Goal: Book appointment/travel/reservation

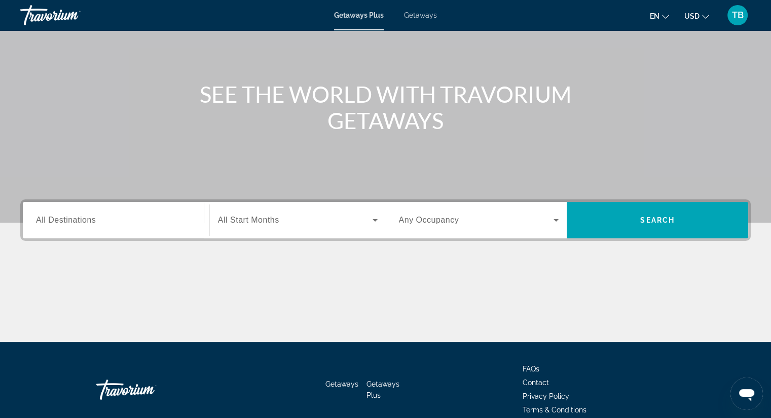
scroll to position [79, 0]
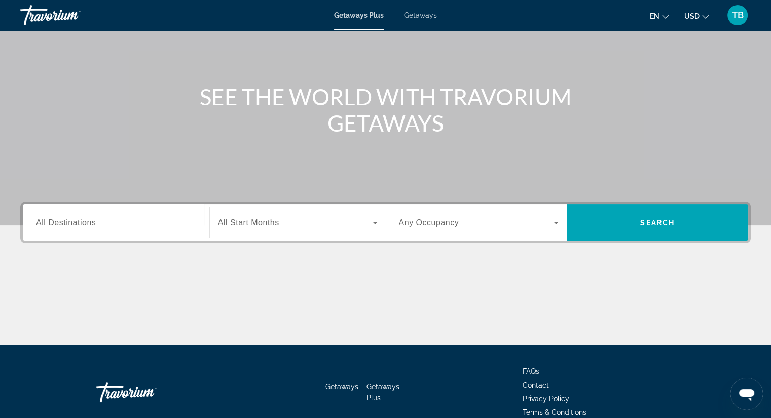
click at [756, 396] on div "Open messaging window" at bounding box center [746, 394] width 30 height 30
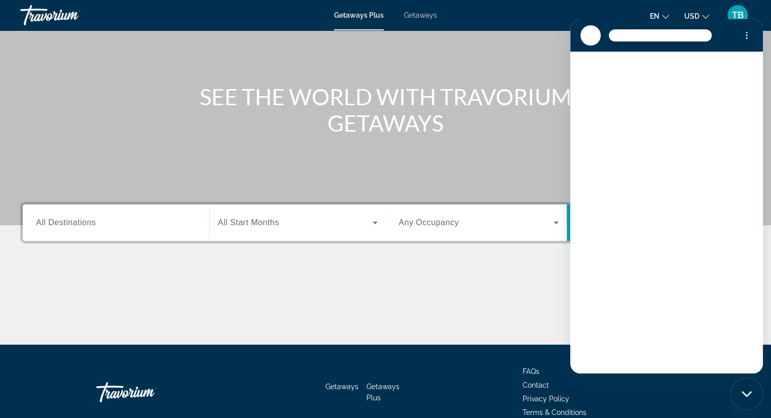
scroll to position [0, 0]
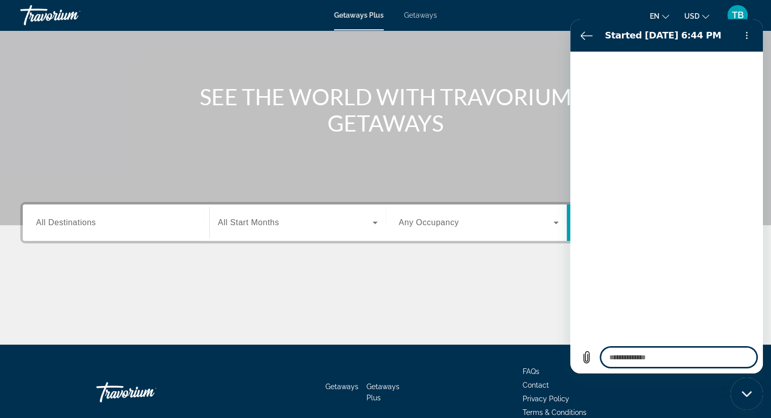
type textarea "*"
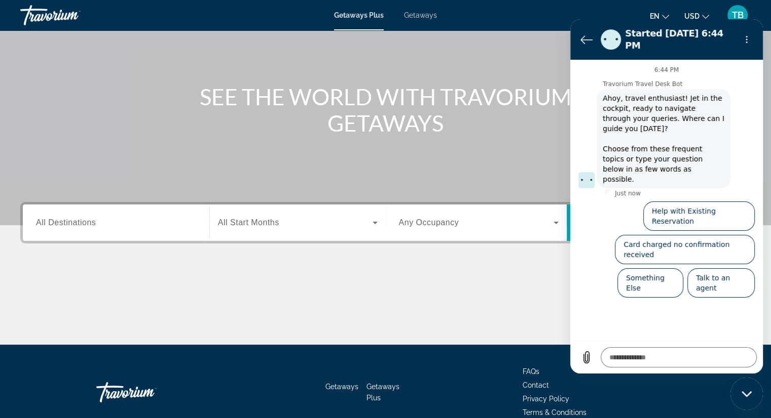
click at [545, 24] on div "en English Español Français Italiano Português русский USD USD ($) MXN (Mex$) C…" at bounding box center [598, 15] width 303 height 21
click at [573, 10] on div "en English Español Français Italiano Português русский USD USD ($) MXN (Mex$) C…" at bounding box center [598, 15] width 303 height 21
click at [583, 36] on icon "Back to the conversation list" at bounding box center [586, 40] width 11 height 8
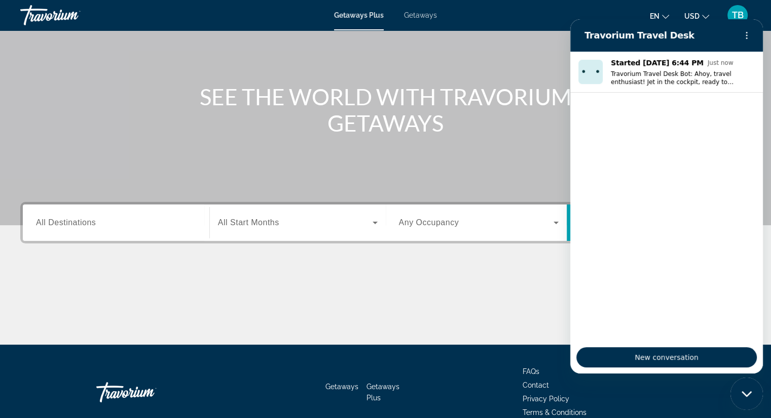
click at [547, 21] on div "en English Español Français Italiano Português русский USD USD ($) MXN (Mex$) C…" at bounding box center [598, 15] width 303 height 21
click at [526, 18] on div "en English Español Français Italiano Português русский USD USD ($) MXN (Mex$) C…" at bounding box center [598, 15] width 303 height 21
click at [485, 5] on div "en English Español Français Italiano Português русский USD USD ($) MXN (Mex$) C…" at bounding box center [598, 15] width 303 height 21
click at [733, 390] on div "Close messaging window" at bounding box center [746, 394] width 30 height 30
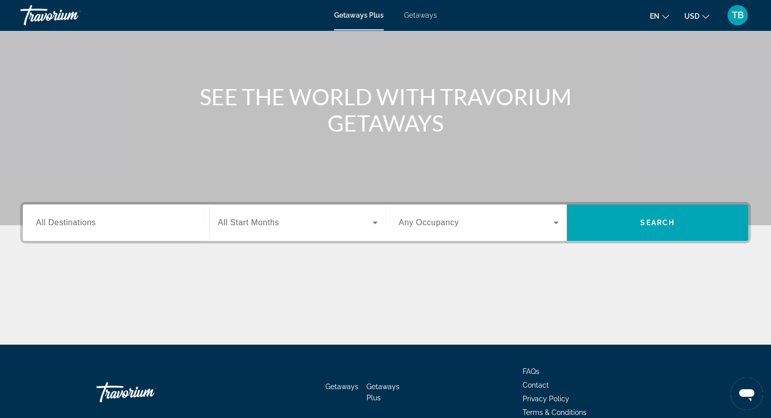
click at [743, 392] on icon "Open messaging window" at bounding box center [746, 396] width 15 height 12
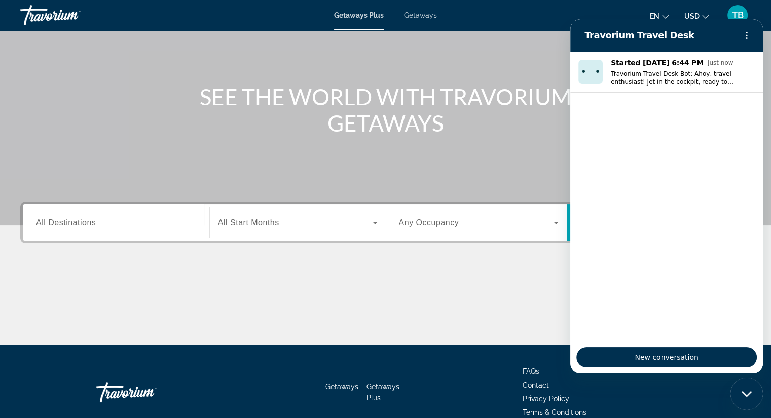
click at [746, 397] on div "Close messaging window" at bounding box center [746, 394] width 30 height 30
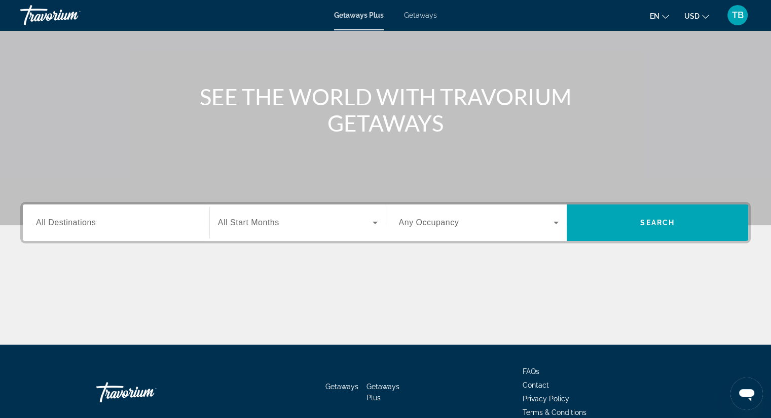
click at [743, 394] on icon "Open messaging window" at bounding box center [746, 396] width 15 height 12
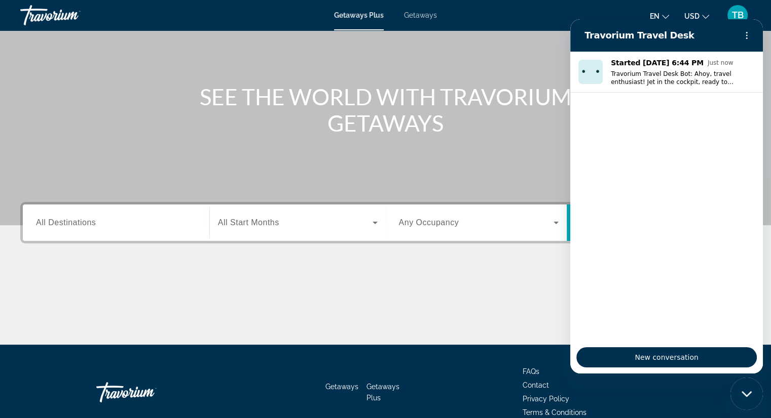
click at [752, 398] on div "Close messaging window" at bounding box center [746, 394] width 30 height 30
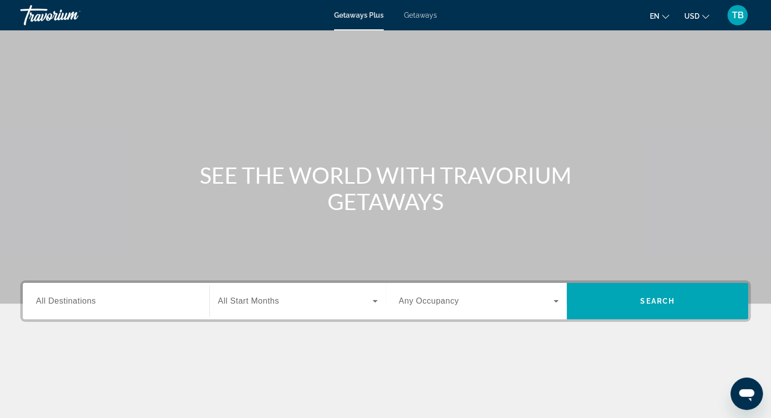
click at [417, 15] on span "Getaways" at bounding box center [420, 15] width 33 height 8
click at [145, 303] on input "Destination All Destinations" at bounding box center [116, 302] width 160 height 12
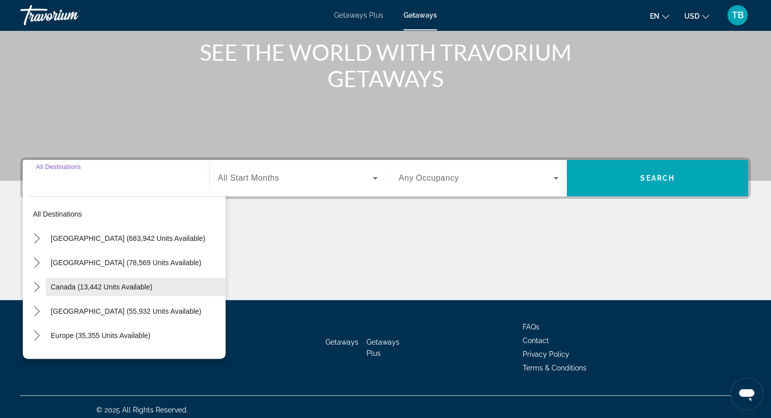
scroll to position [129, 0]
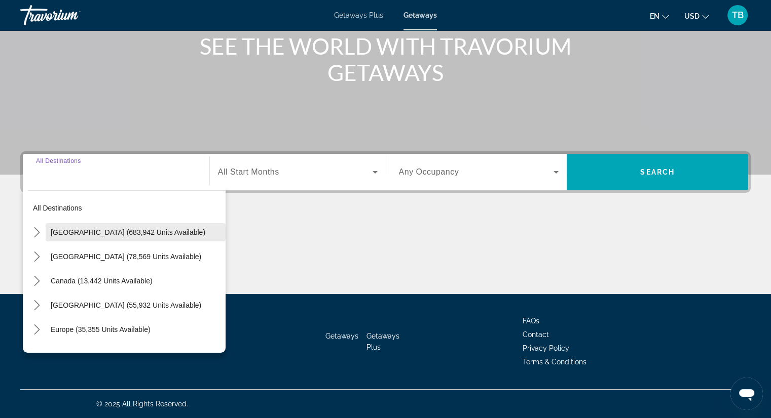
click at [138, 232] on span "[GEOGRAPHIC_DATA] (683,942 units available)" at bounding box center [128, 232] width 155 height 8
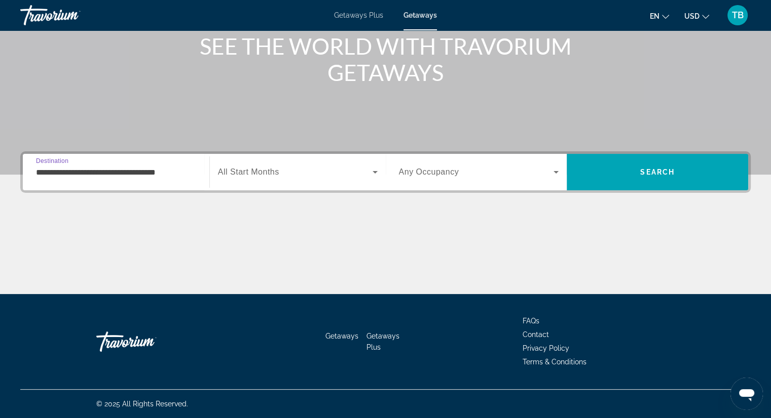
click at [67, 173] on input "**********" at bounding box center [116, 173] width 160 height 12
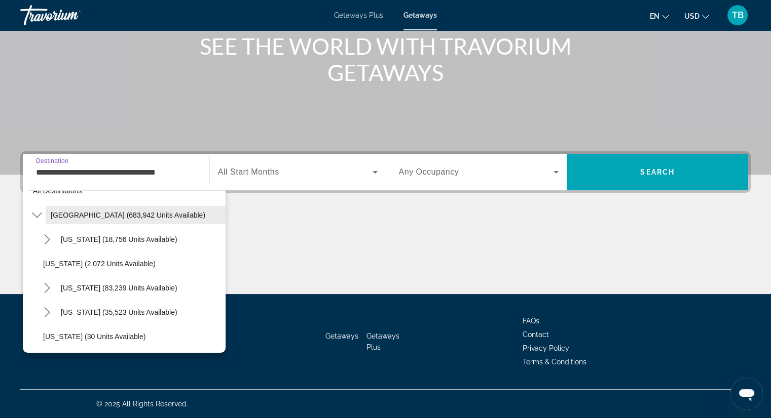
scroll to position [0, 0]
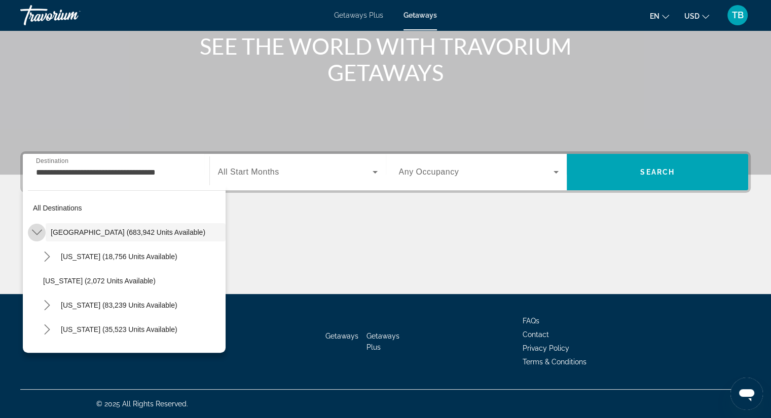
click at [36, 234] on icon "Toggle United States (683,942 units available) submenu" at bounding box center [37, 232] width 10 height 10
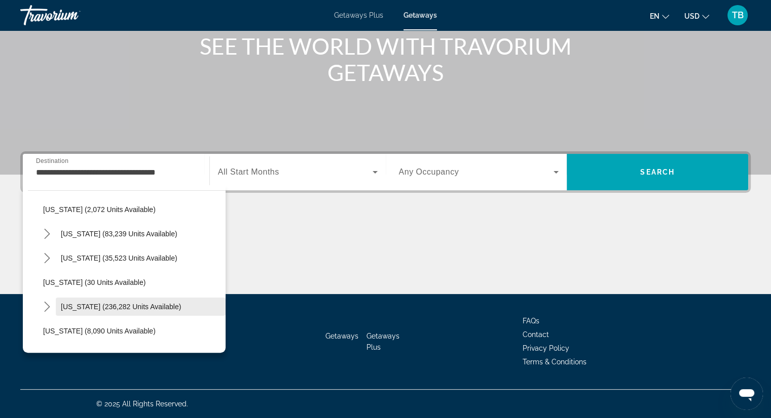
scroll to position [101, 0]
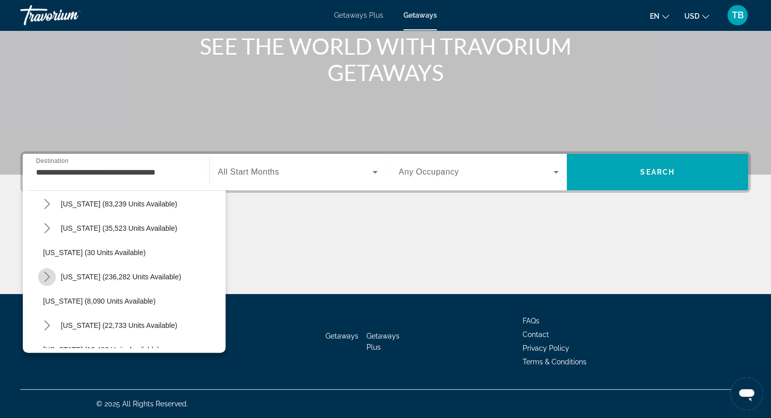
click at [52, 274] on mat-icon "Toggle Florida (236,282 units available) submenu" at bounding box center [47, 278] width 18 height 18
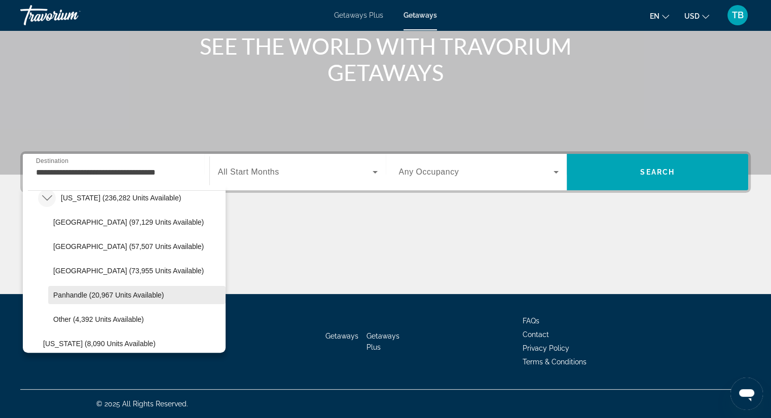
scroll to position [203, 0]
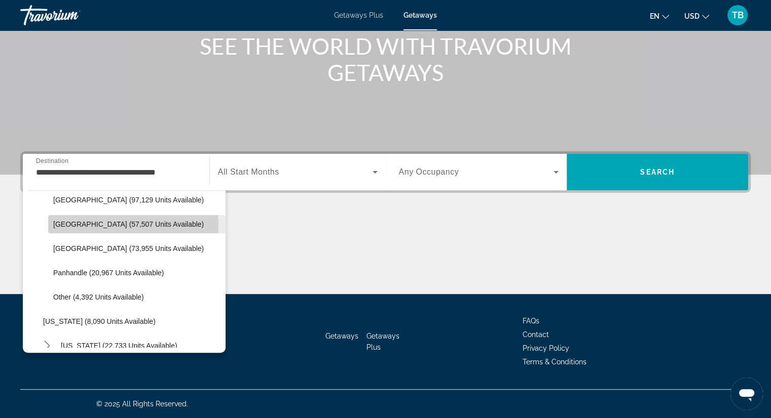
click at [120, 226] on span "[GEOGRAPHIC_DATA] (57,507 units available)" at bounding box center [128, 224] width 150 height 8
type input "**********"
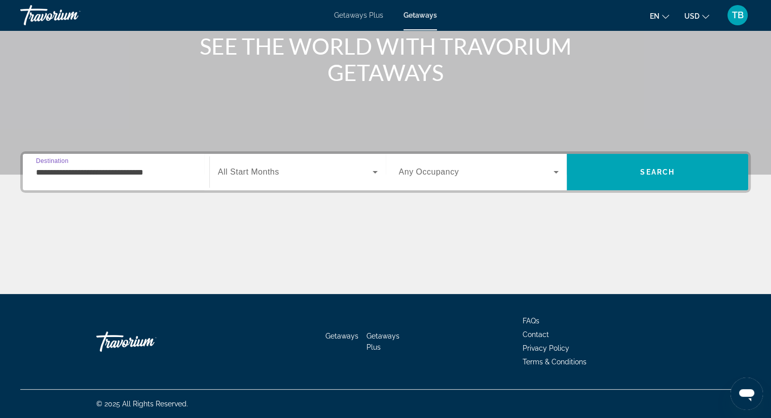
click at [315, 171] on span "Search widget" at bounding box center [295, 172] width 155 height 12
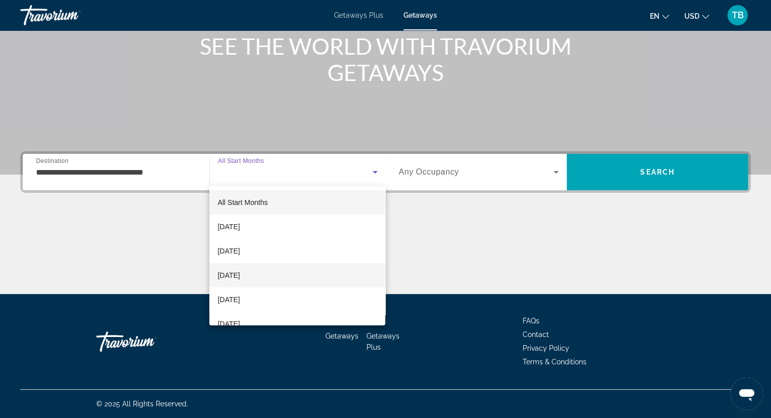
click at [272, 282] on mat-option "[DATE]" at bounding box center [297, 275] width 176 height 24
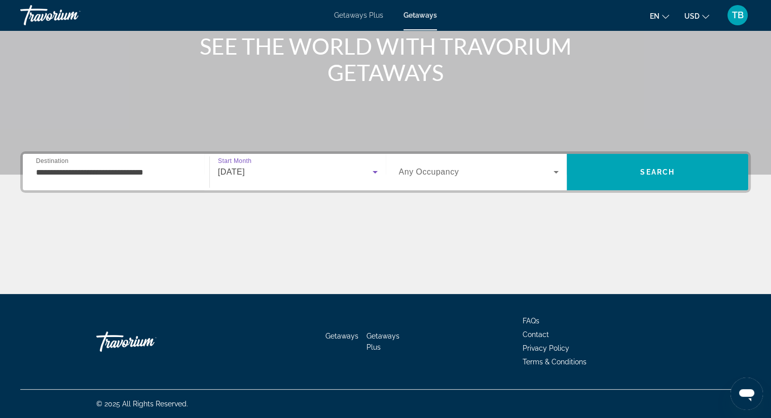
click at [450, 173] on span "Any Occupancy" at bounding box center [429, 172] width 60 height 9
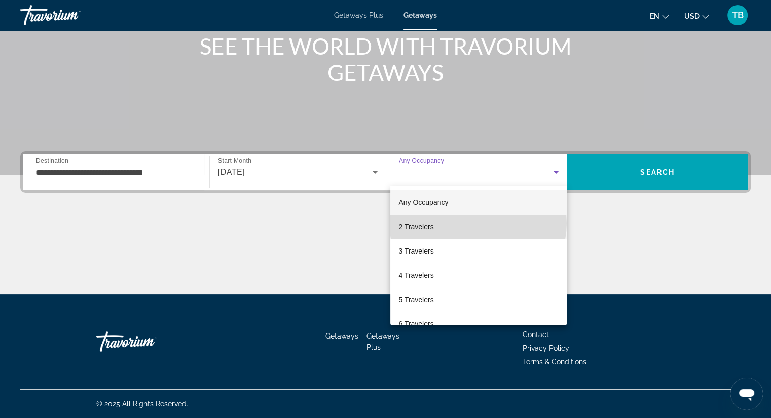
click at [478, 223] on mat-option "2 Travelers" at bounding box center [478, 227] width 176 height 24
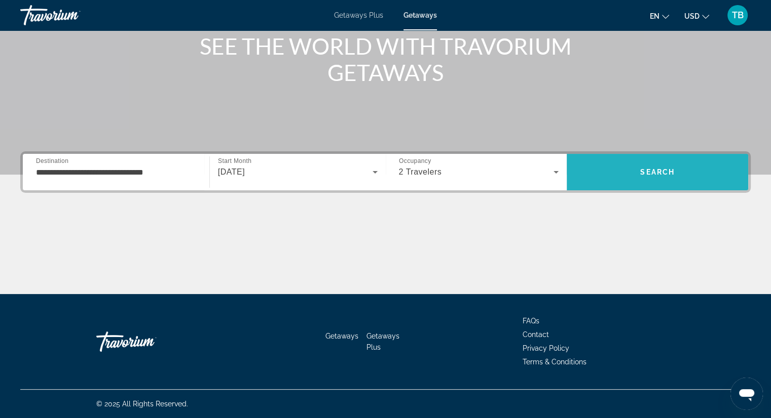
click at [625, 177] on span "Search" at bounding box center [656, 172] width 181 height 24
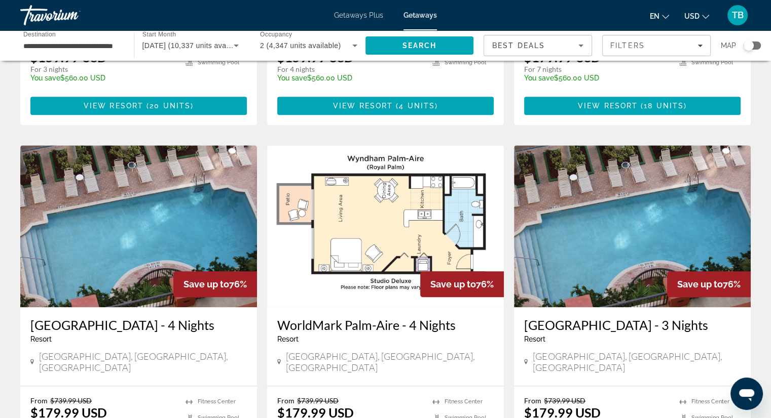
scroll to position [1266, 0]
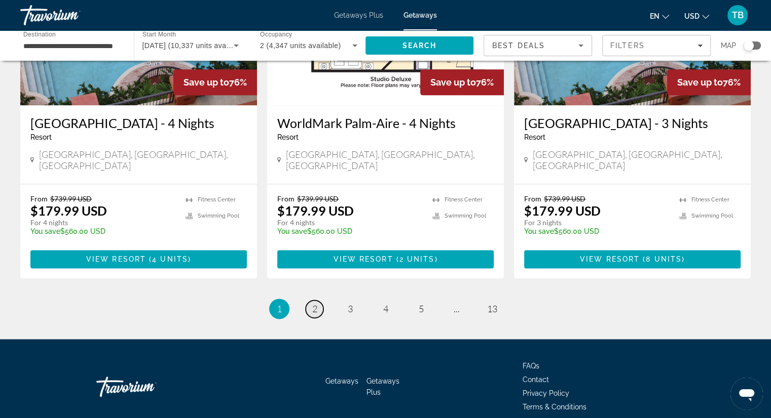
click at [310, 300] on link "page 2" at bounding box center [314, 309] width 18 height 18
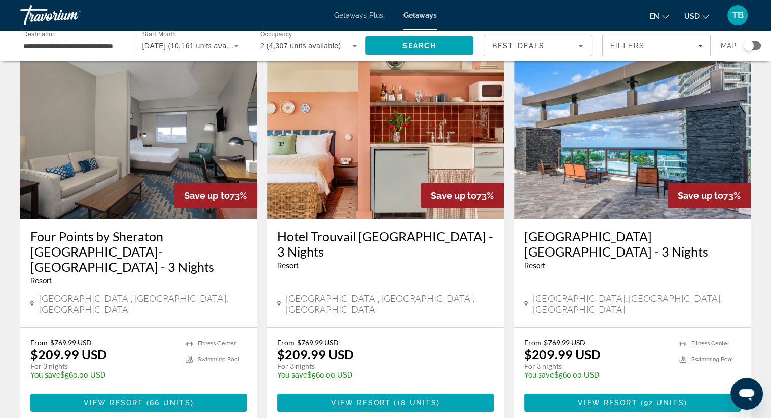
scroll to position [51, 0]
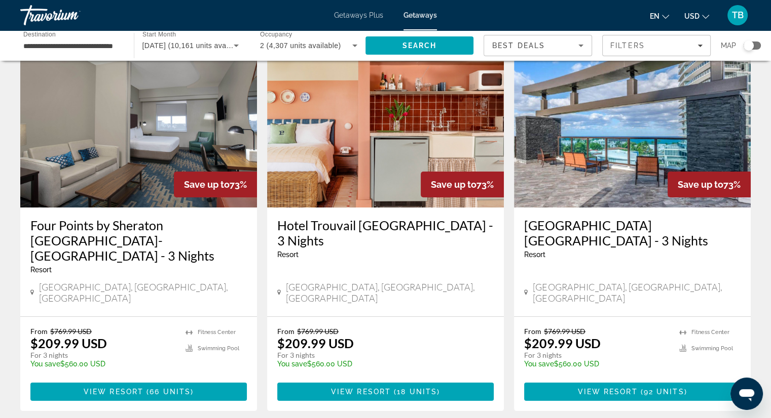
click at [552, 222] on h3 "[GEOGRAPHIC_DATA] [GEOGRAPHIC_DATA] - 3 Nights" at bounding box center [632, 233] width 216 height 30
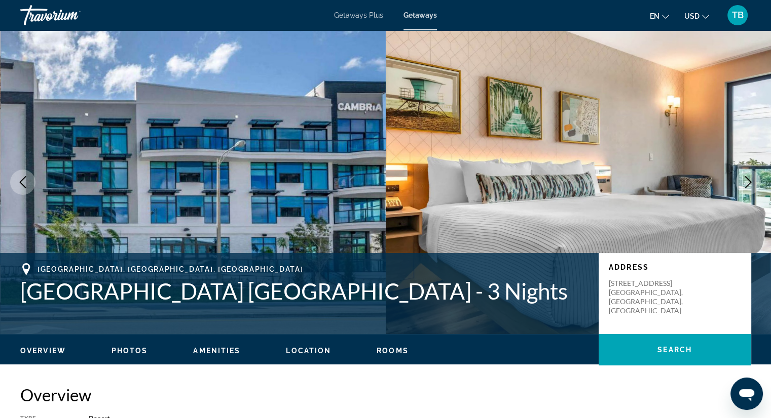
click at [750, 176] on icon "Next image" at bounding box center [748, 182] width 12 height 12
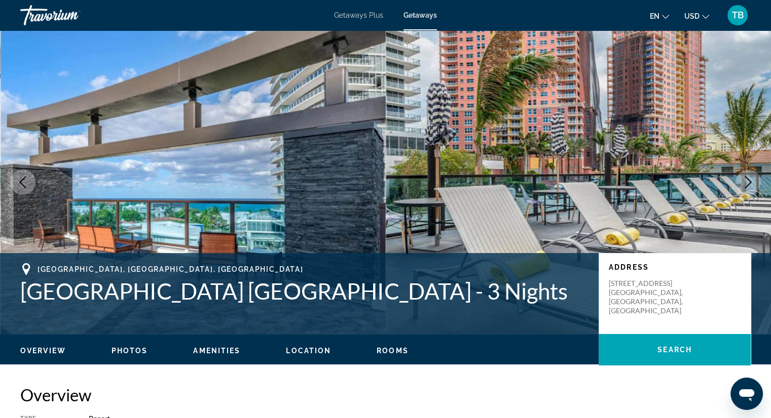
click at [750, 176] on icon "Next image" at bounding box center [748, 182] width 12 height 12
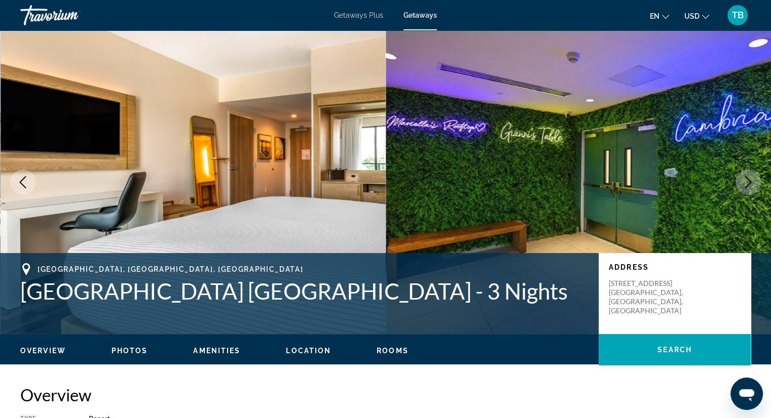
click at [750, 176] on icon "Next image" at bounding box center [748, 182] width 12 height 12
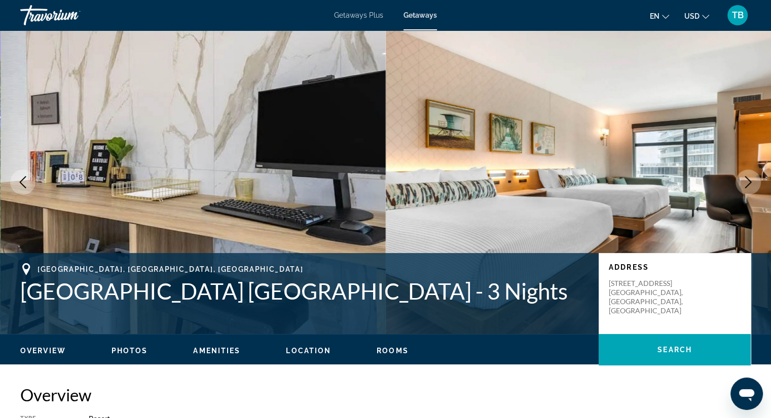
click at [750, 174] on button "Next image" at bounding box center [747, 182] width 25 height 25
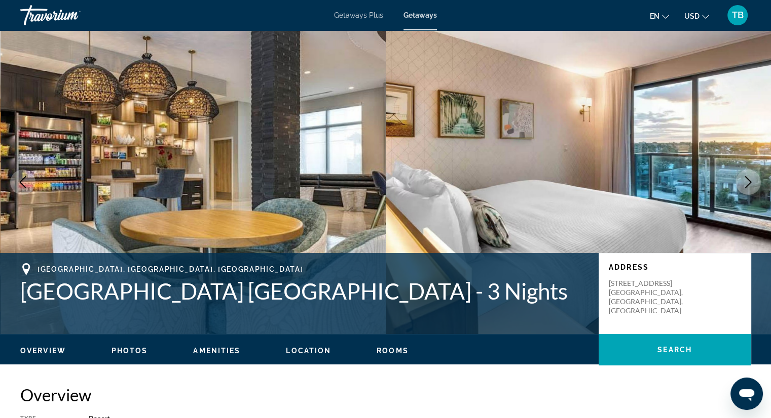
click at [750, 175] on button "Next image" at bounding box center [747, 182] width 25 height 25
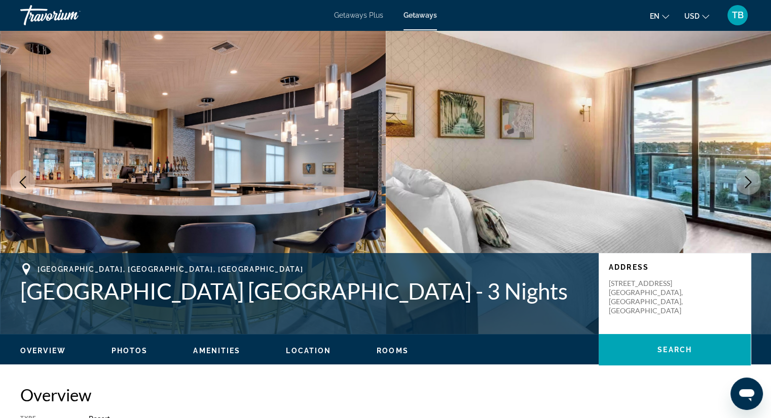
click at [750, 175] on button "Next image" at bounding box center [747, 182] width 25 height 25
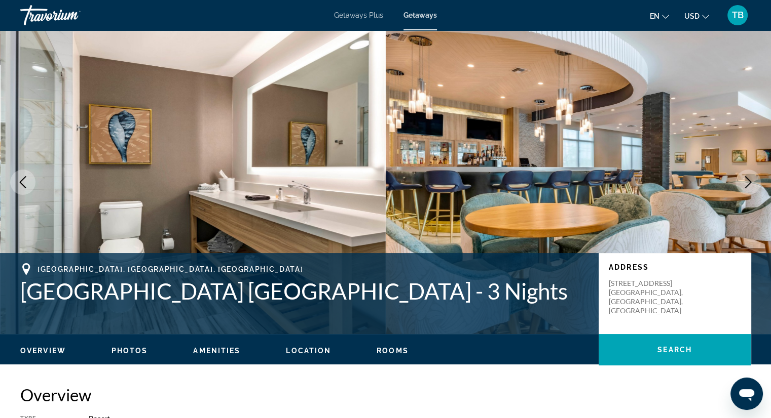
click at [750, 175] on button "Next image" at bounding box center [747, 182] width 25 height 25
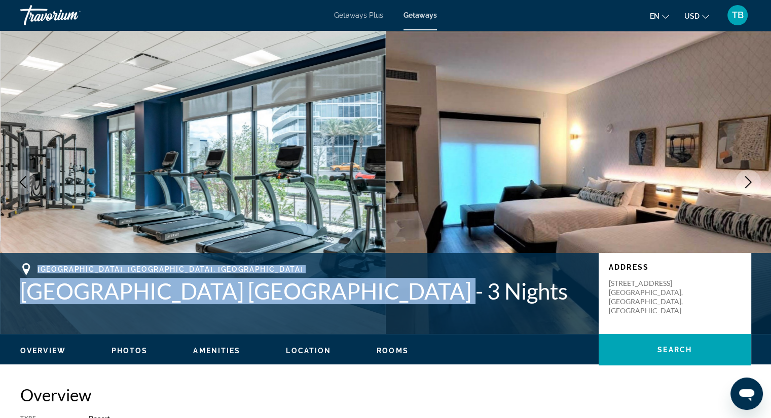
drag, startPoint x: 36, startPoint y: 266, endPoint x: 394, endPoint y: 288, distance: 358.8
click at [394, 288] on div "[GEOGRAPHIC_DATA], [GEOGRAPHIC_DATA], [GEOGRAPHIC_DATA] [GEOGRAPHIC_DATA] [GEOG…" at bounding box center [304, 283] width 568 height 41
copy div "[GEOGRAPHIC_DATA], [GEOGRAPHIC_DATA], [GEOGRAPHIC_DATA] [GEOGRAPHIC_DATA] [GEOG…"
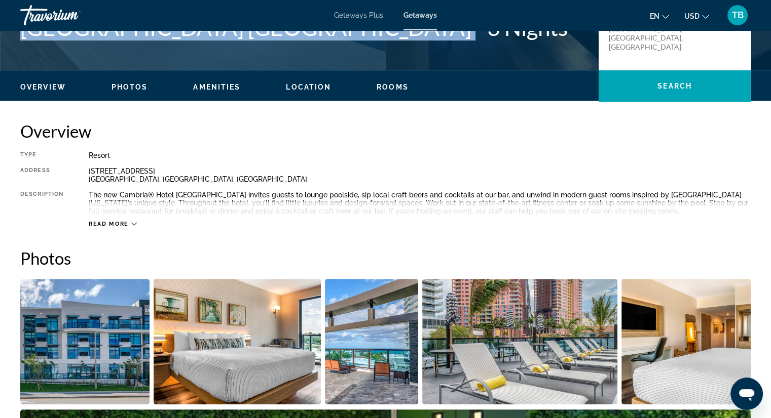
scroll to position [405, 0]
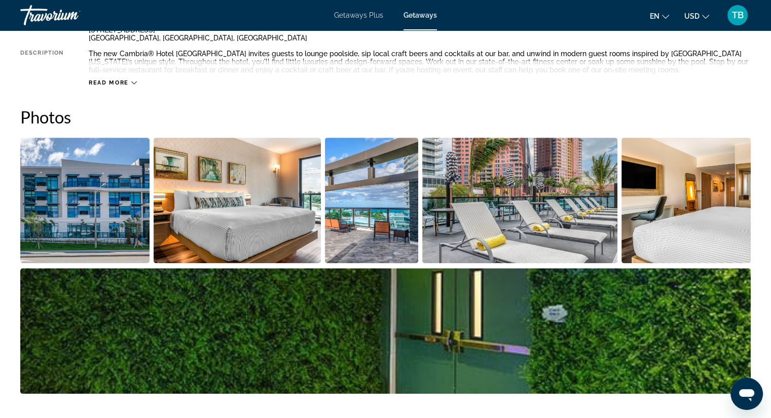
click at [351, 187] on img "Open full-screen image slider" at bounding box center [372, 201] width 94 height 126
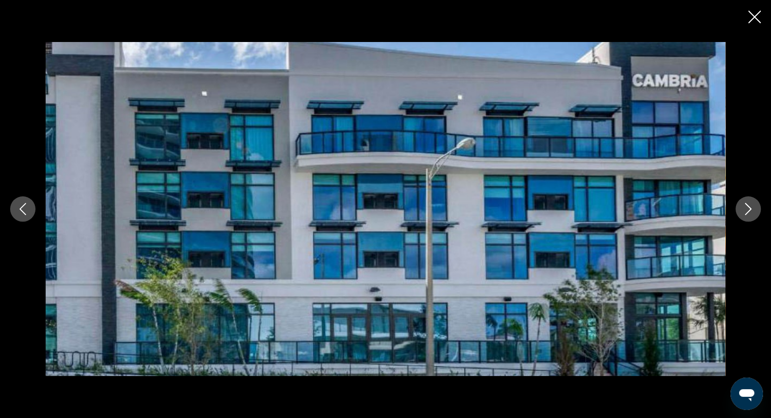
click at [752, 206] on icon "Next image" at bounding box center [748, 209] width 12 height 12
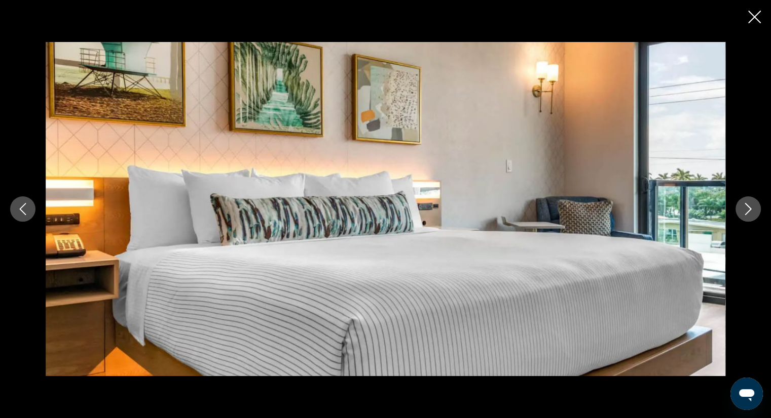
click at [752, 206] on icon "Next image" at bounding box center [748, 209] width 12 height 12
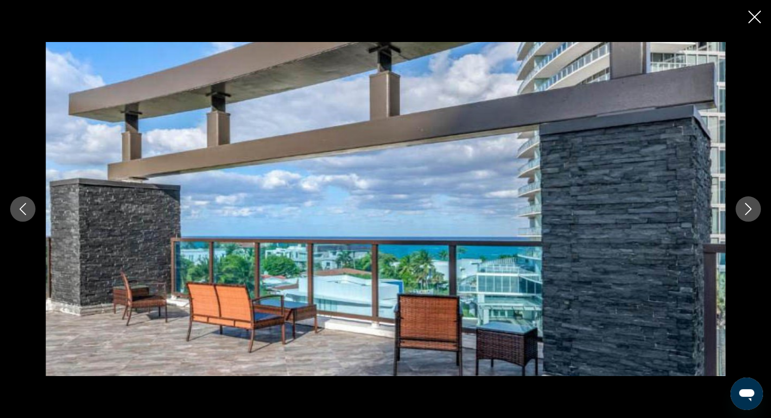
click at [752, 206] on icon "Next image" at bounding box center [748, 209] width 12 height 12
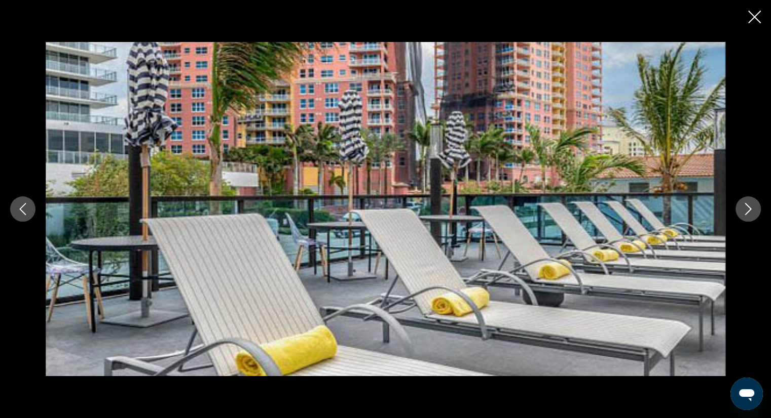
click at [752, 206] on icon "Next image" at bounding box center [748, 209] width 12 height 12
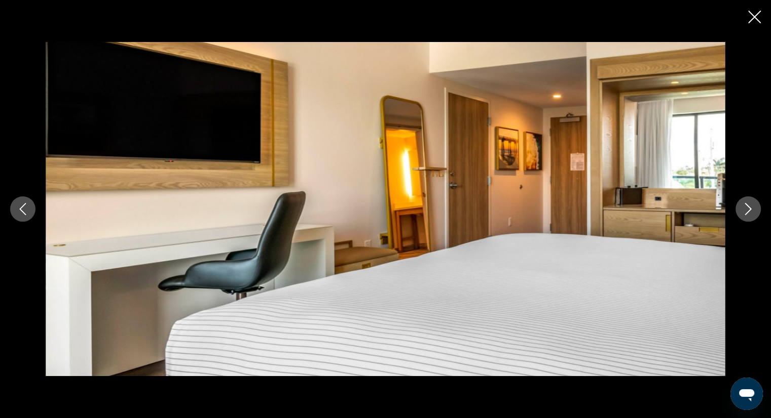
click at [746, 209] on icon "Next image" at bounding box center [748, 209] width 12 height 12
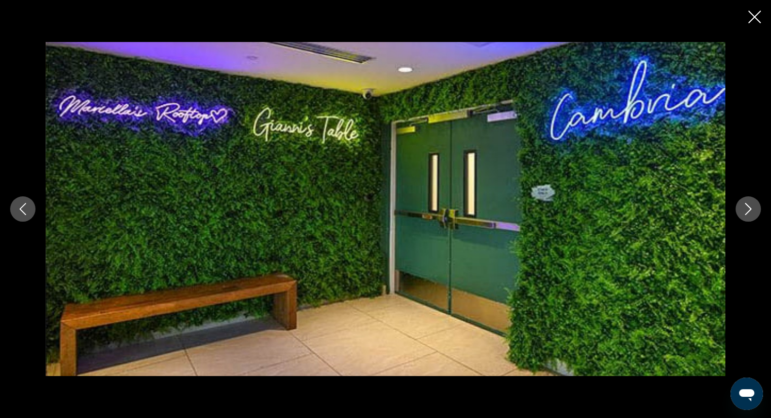
click at [746, 209] on icon "Next image" at bounding box center [748, 209] width 12 height 12
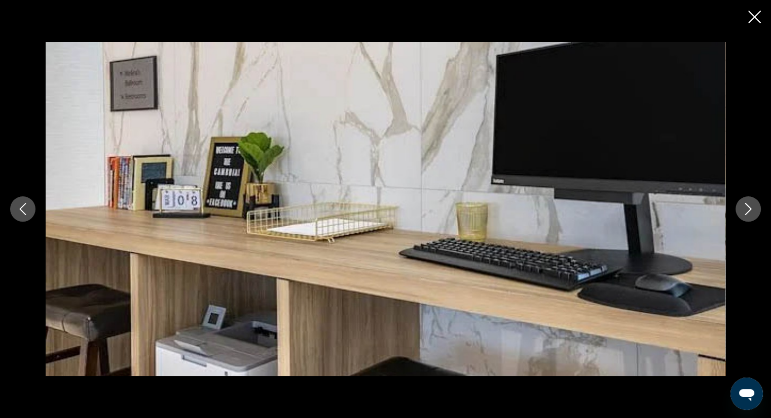
click at [746, 209] on icon "Next image" at bounding box center [748, 209] width 12 height 12
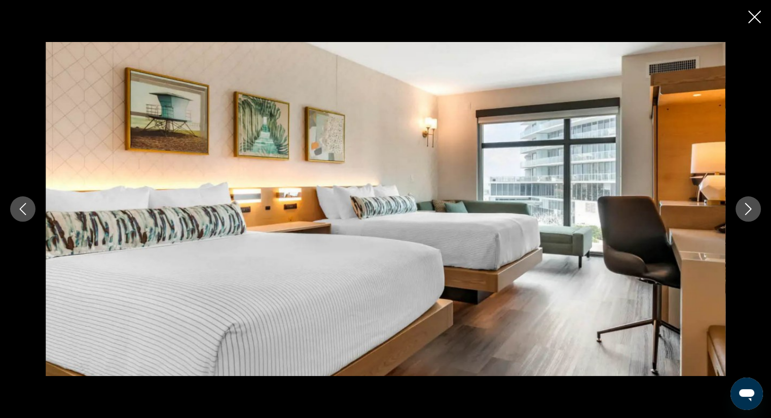
click at [746, 209] on icon "Next image" at bounding box center [748, 209] width 12 height 12
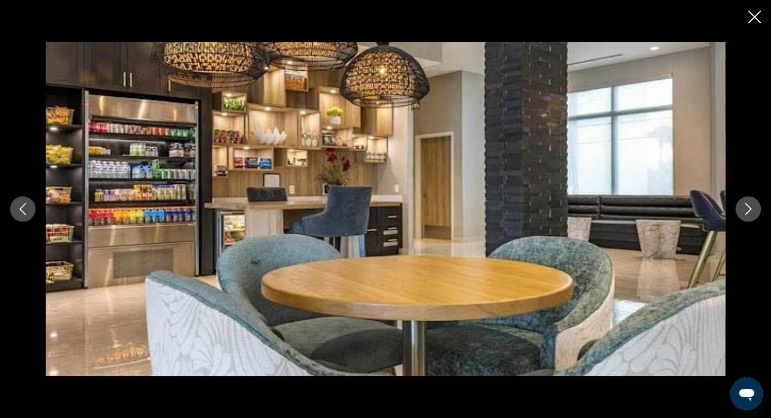
click at [745, 209] on icon "Next image" at bounding box center [748, 209] width 12 height 12
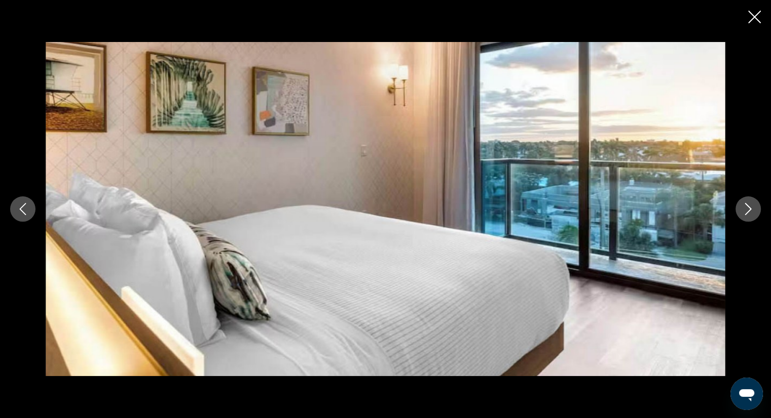
click at [745, 209] on icon "Next image" at bounding box center [748, 209] width 12 height 12
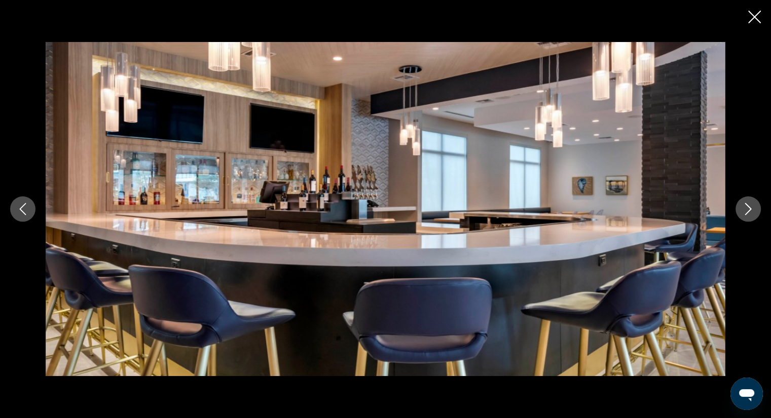
click at [30, 209] on button "Previous image" at bounding box center [22, 209] width 25 height 25
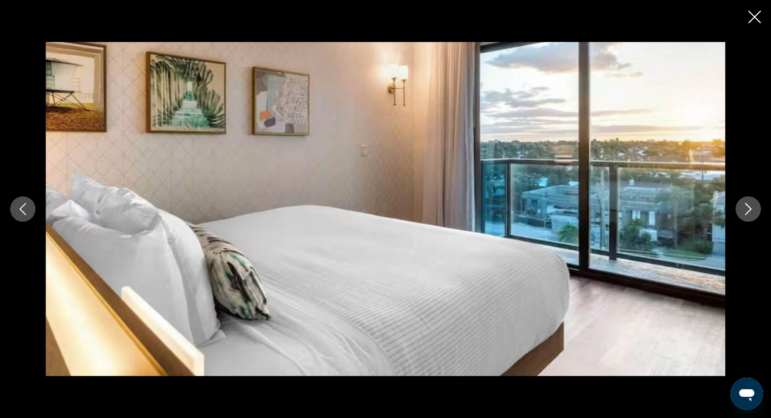
click at [751, 21] on icon "Close slideshow" at bounding box center [754, 17] width 13 height 13
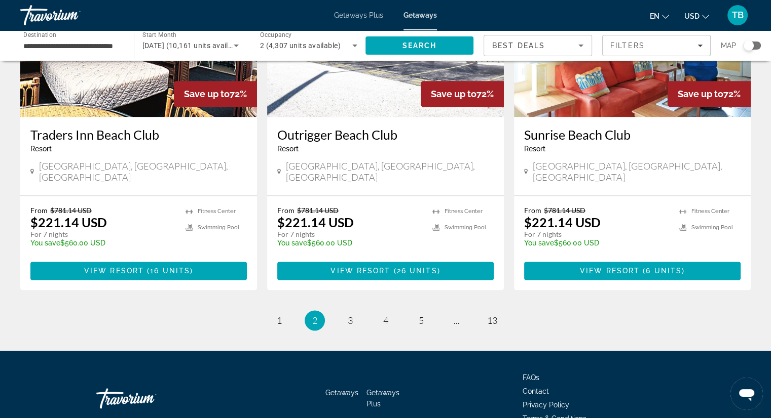
scroll to position [1250, 0]
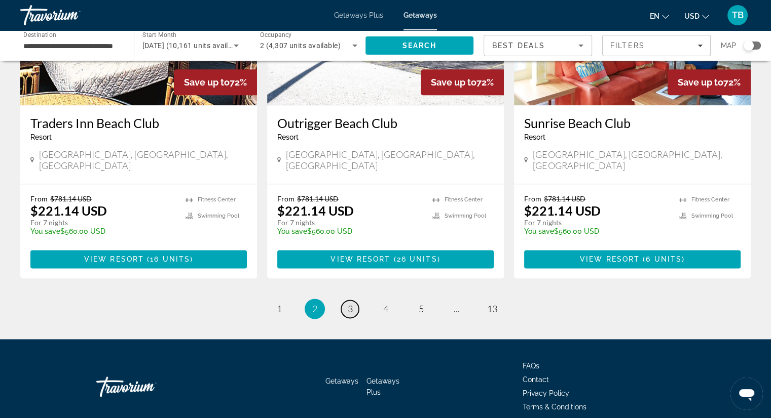
click at [349, 303] on span "3" at bounding box center [350, 308] width 5 height 11
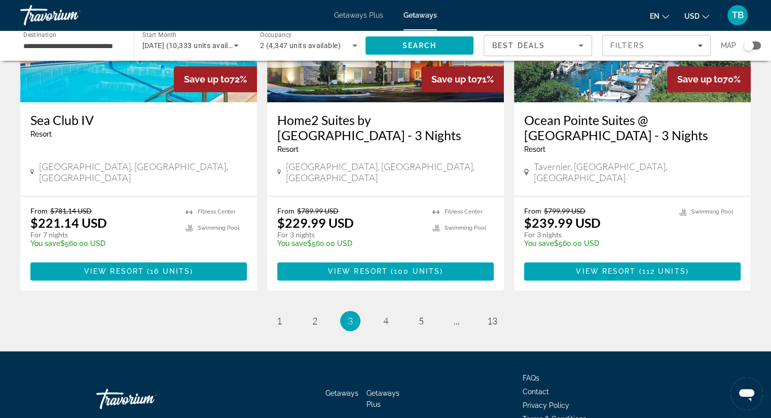
scroll to position [1250, 0]
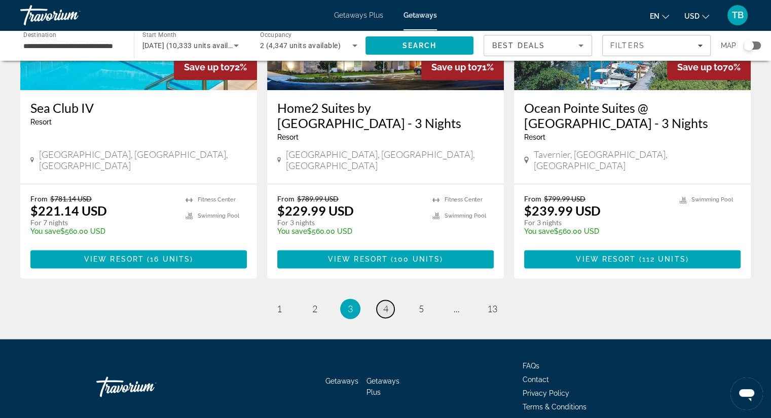
click at [383, 303] on span "4" at bounding box center [385, 308] width 5 height 11
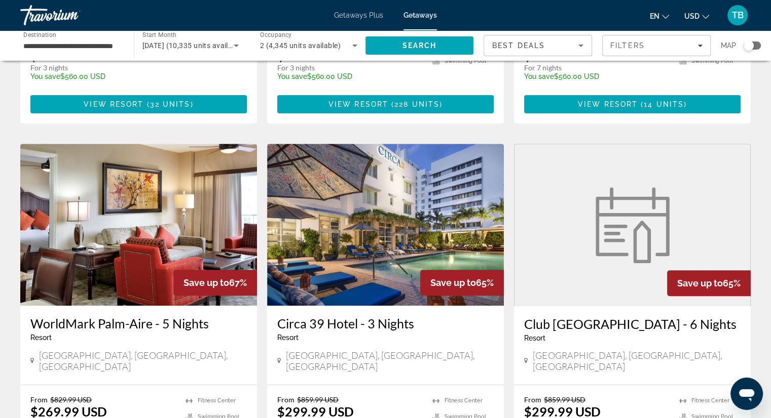
scroll to position [405, 0]
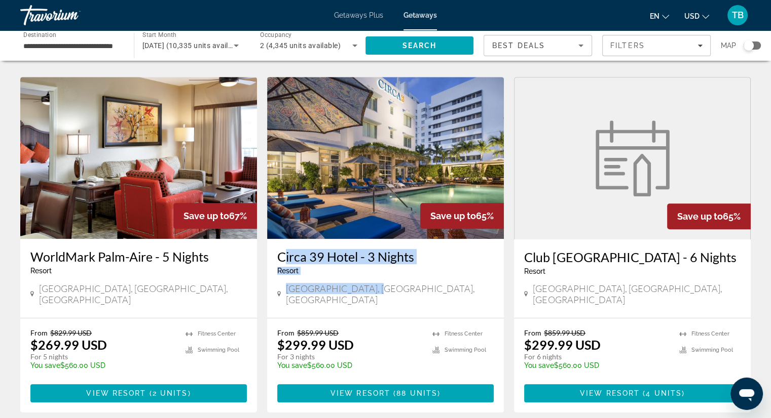
drag, startPoint x: 272, startPoint y: 226, endPoint x: 376, endPoint y: 262, distance: 110.1
click at [376, 262] on div "[GEOGRAPHIC_DATA] - 3 Nights Resort - This is an adults only resort [GEOGRAPHIC…" at bounding box center [385, 278] width 237 height 79
click at [358, 249] on h3 "Circa 39 Hotel - 3 Nights" at bounding box center [385, 256] width 216 height 15
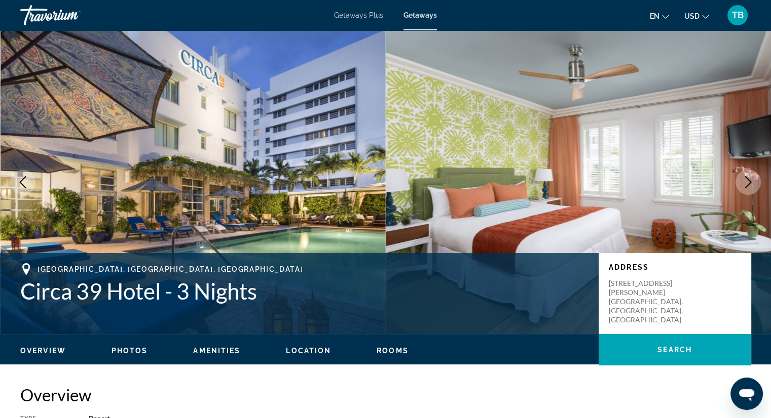
click at [751, 178] on icon "Next image" at bounding box center [748, 182] width 12 height 12
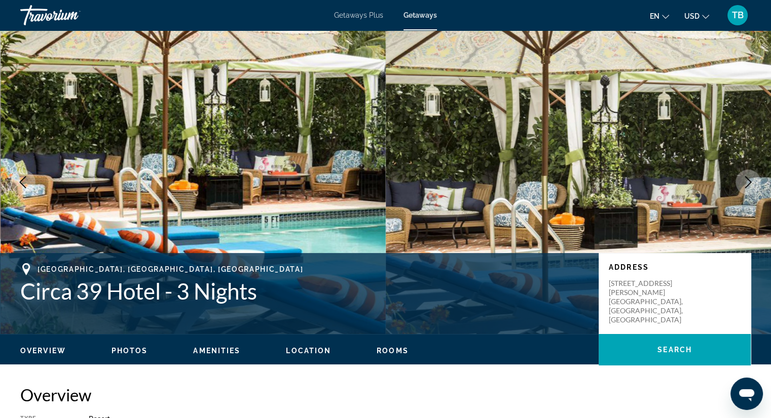
click at [751, 178] on icon "Next image" at bounding box center [748, 182] width 12 height 12
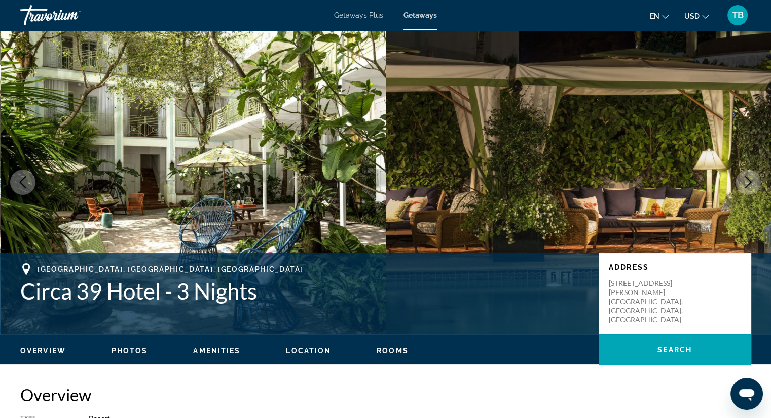
click at [751, 178] on icon "Next image" at bounding box center [748, 182] width 12 height 12
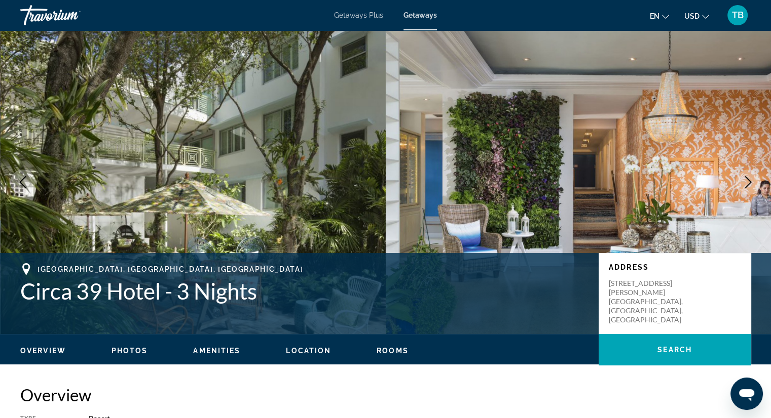
click at [751, 178] on icon "Next image" at bounding box center [748, 182] width 12 height 12
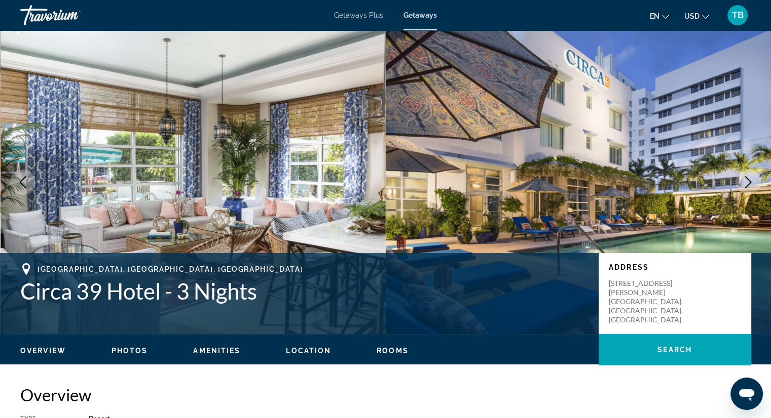
click at [751, 178] on icon "Next image" at bounding box center [748, 182] width 12 height 12
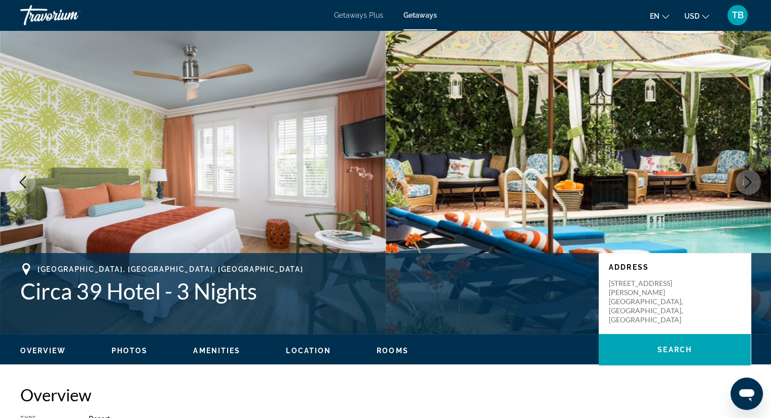
click at [748, 183] on icon "Next image" at bounding box center [748, 182] width 12 height 12
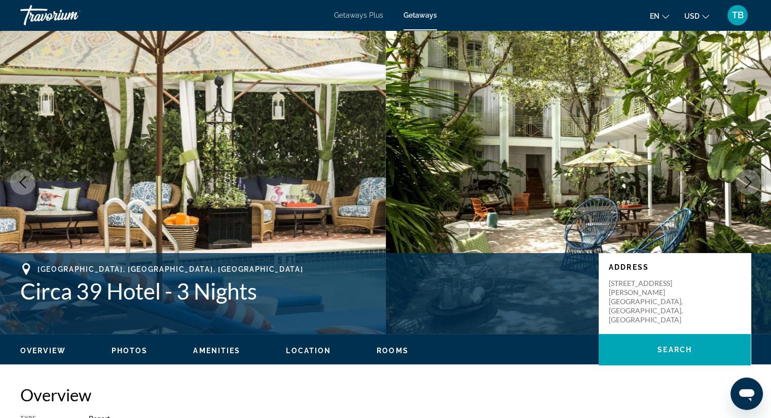
click at [748, 183] on icon "Next image" at bounding box center [748, 182] width 12 height 12
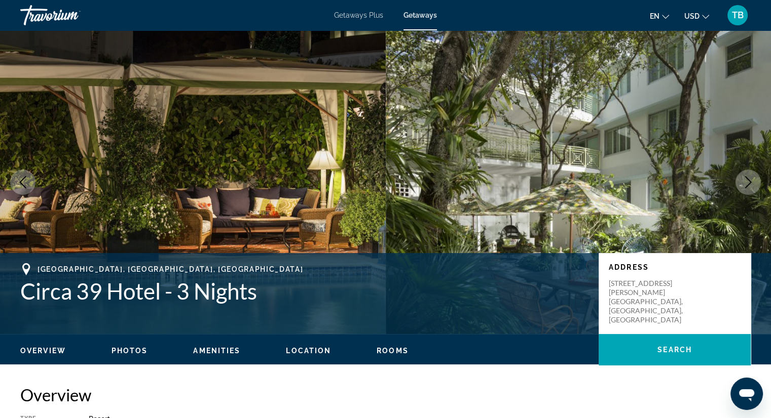
click at [747, 182] on icon "Next image" at bounding box center [748, 182] width 12 height 12
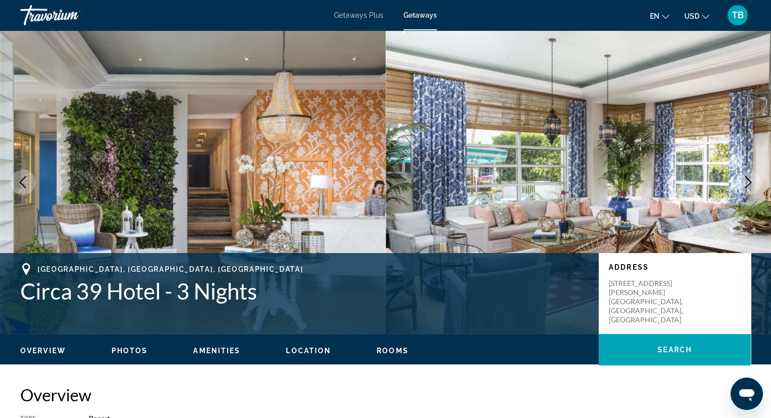
click at [747, 182] on icon "Next image" at bounding box center [748, 182] width 12 height 12
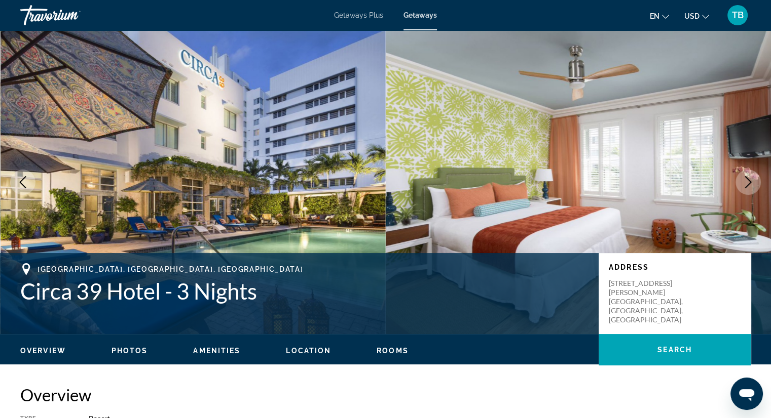
click at [746, 181] on icon "Next image" at bounding box center [748, 182] width 12 height 12
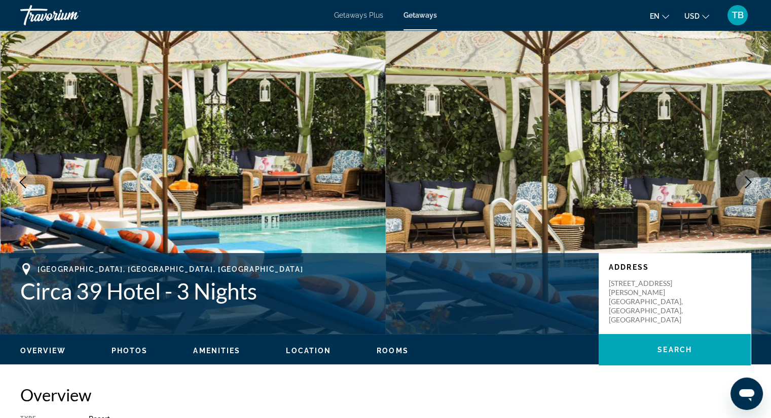
click at [745, 183] on icon "Next image" at bounding box center [748, 182] width 12 height 12
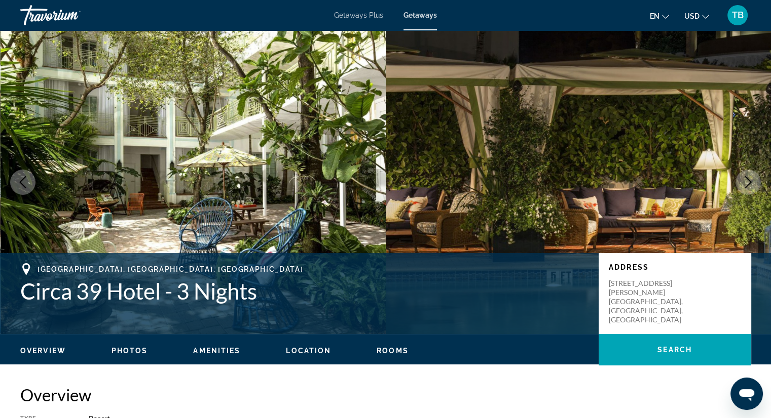
click at [742, 179] on icon "Next image" at bounding box center [748, 182] width 12 height 12
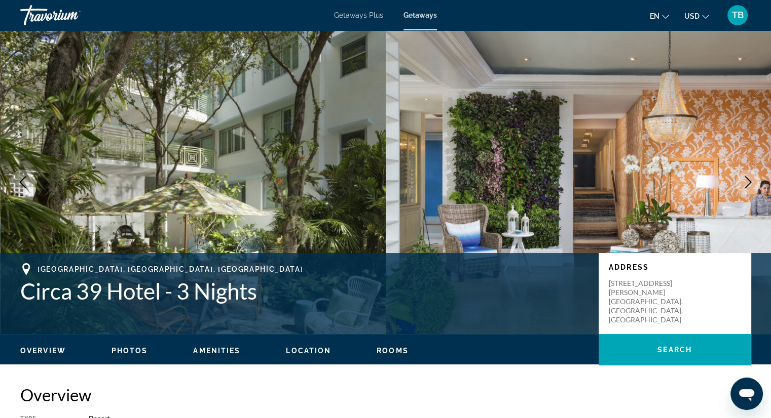
click at [742, 178] on icon "Next image" at bounding box center [748, 182] width 12 height 12
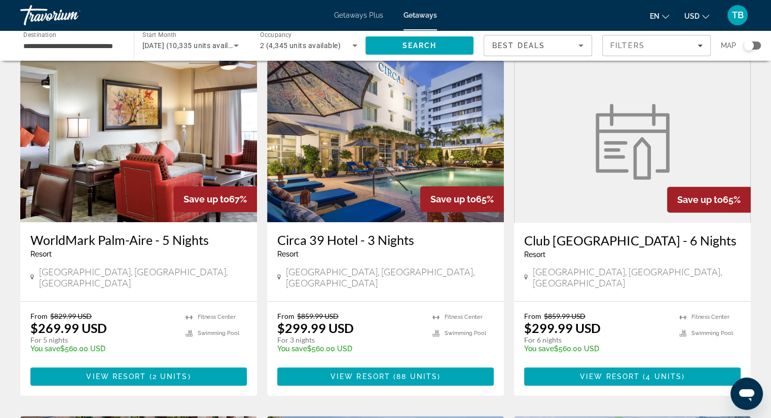
scroll to position [405, 0]
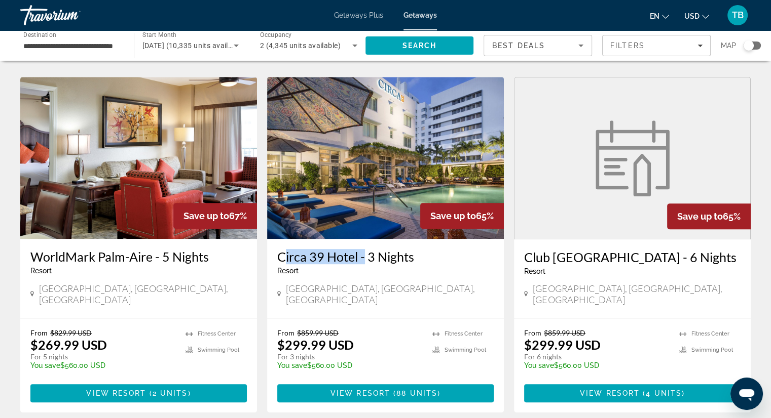
drag, startPoint x: 284, startPoint y: 230, endPoint x: 360, endPoint y: 229, distance: 75.5
click at [360, 239] on div "[GEOGRAPHIC_DATA] - 3 Nights Resort - This is an adults only resort [GEOGRAPHIC…" at bounding box center [385, 278] width 237 height 79
copy h3 "[GEOGRAPHIC_DATA]"
click at [420, 251] on div "[GEOGRAPHIC_DATA] - 3 Nights Resort - This is an adults only resort" at bounding box center [385, 265] width 216 height 33
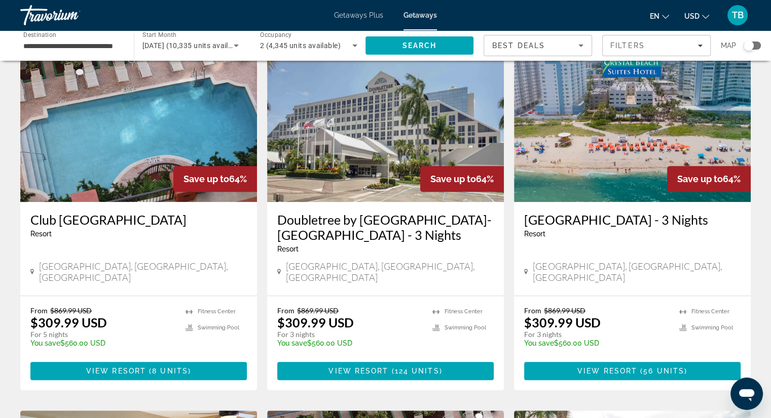
scroll to position [760, 0]
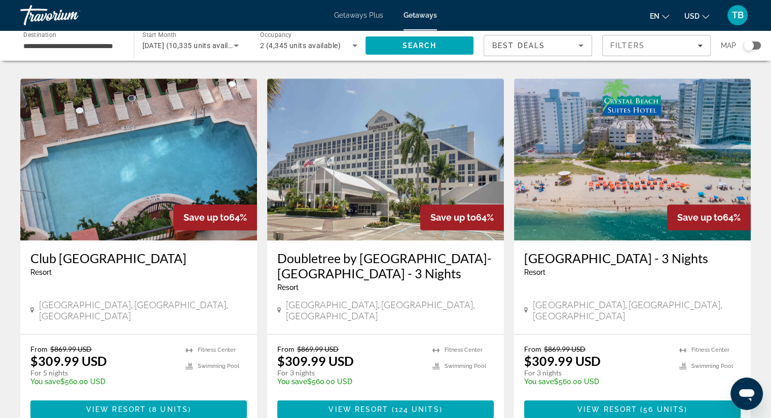
drag, startPoint x: 526, startPoint y: 218, endPoint x: 739, endPoint y: 218, distance: 212.8
click at [739, 241] on div "[GEOGRAPHIC_DATA] - 3 Nights Resort - This is an adults only resort [GEOGRAPHIC…" at bounding box center [632, 288] width 237 height 94
copy h3 "[GEOGRAPHIC_DATA]"
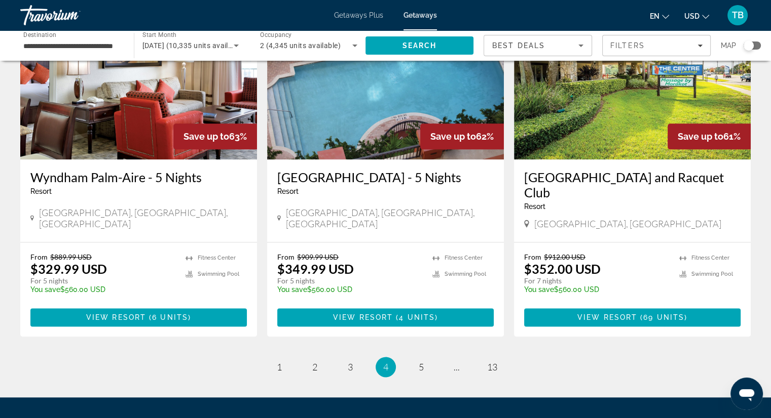
scroll to position [1266, 0]
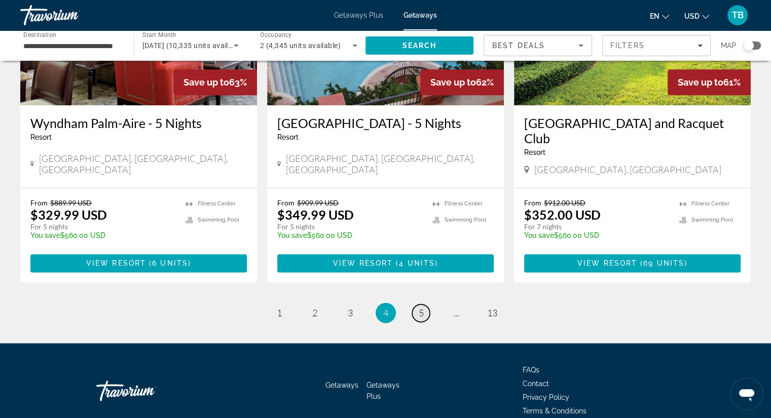
click at [412, 304] on link "page 5" at bounding box center [421, 313] width 18 height 18
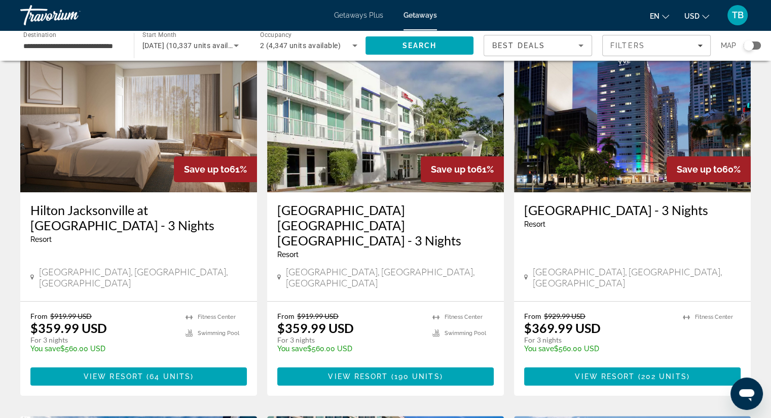
scroll to position [51, 0]
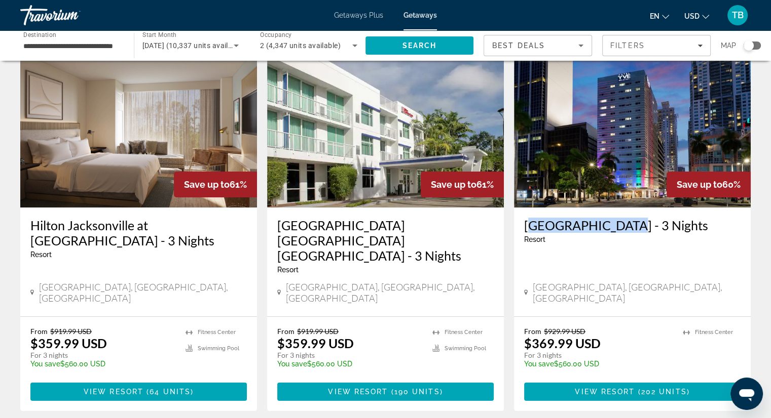
drag, startPoint x: 524, startPoint y: 214, endPoint x: 619, endPoint y: 229, distance: 95.9
click at [619, 229] on div "[GEOGRAPHIC_DATA] - 3 Nights Resort - This is an adults only resort [GEOGRAPHIC…" at bounding box center [632, 262] width 237 height 109
copy h3 "[GEOGRAPHIC_DATA]"
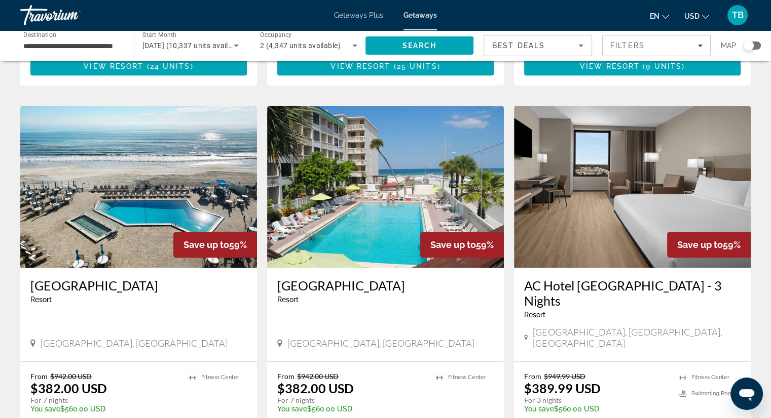
scroll to position [709, 0]
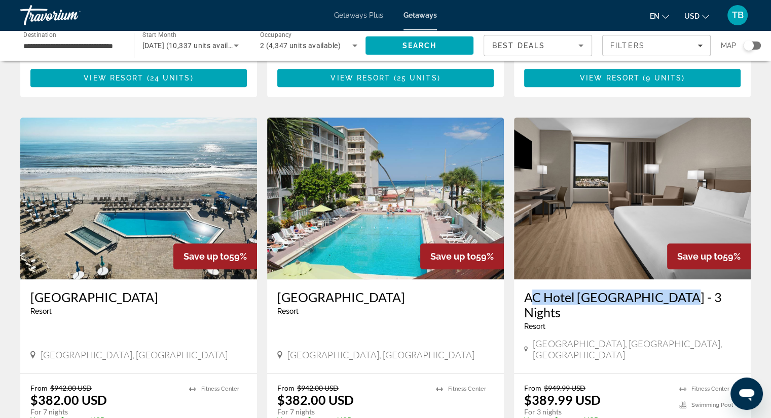
drag, startPoint x: 524, startPoint y: 266, endPoint x: 670, endPoint y: 277, distance: 145.8
click at [670, 280] on div "AC Hotel [GEOGRAPHIC_DATA] - 3 Nights Resort - This is an adults only resort [G…" at bounding box center [632, 327] width 237 height 94
copy h3 "AC [GEOGRAPHIC_DATA]"
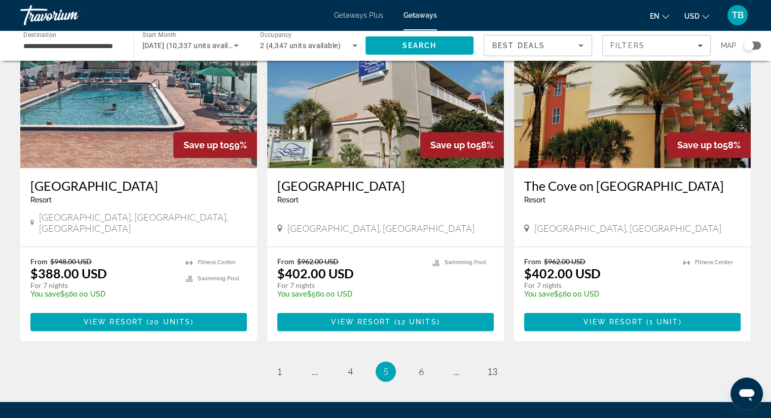
scroll to position [1216, 0]
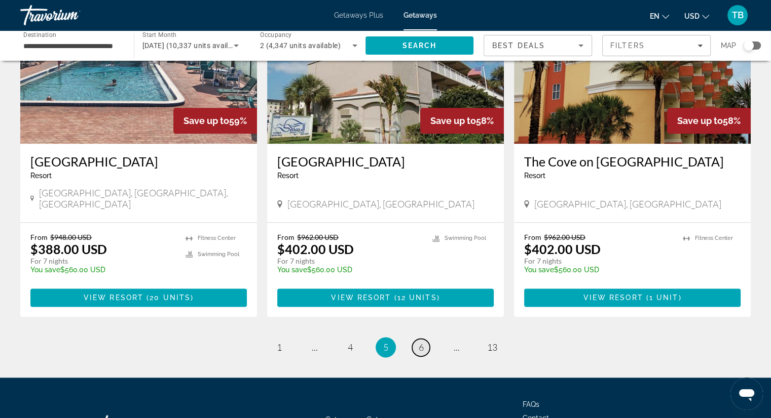
click at [422, 339] on link "page 6" at bounding box center [421, 348] width 18 height 18
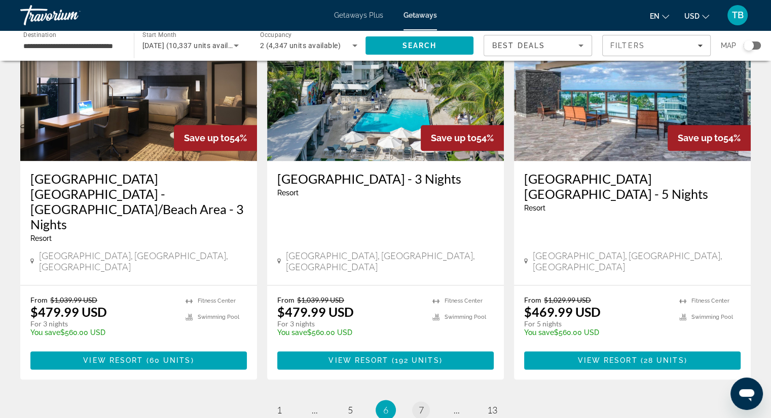
scroll to position [1267, 0]
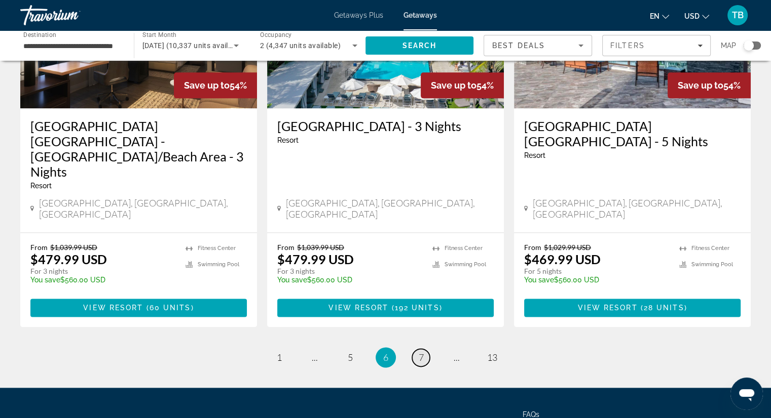
click at [419, 352] on span "7" at bounding box center [420, 357] width 5 height 11
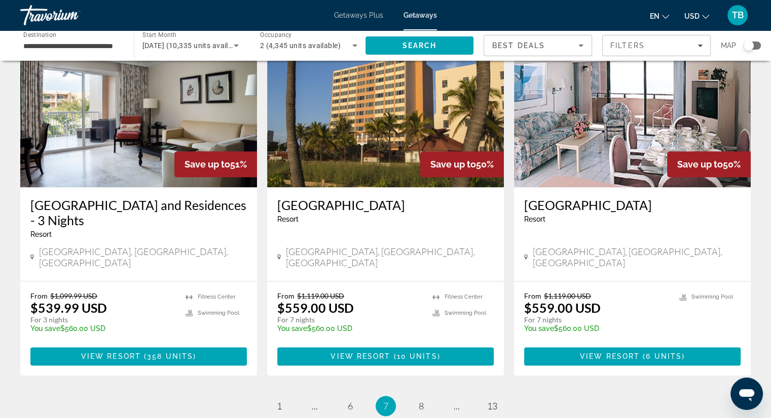
scroll to position [1266, 0]
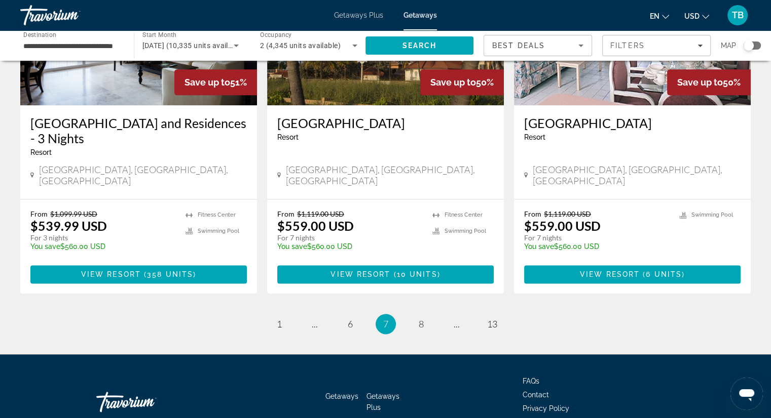
click at [409, 314] on ul "7 / 13 page 1 page ... page 6 You're on page 7 page 8 page ... page 13" at bounding box center [385, 324] width 730 height 20
click at [422, 319] on span "8" at bounding box center [420, 324] width 5 height 11
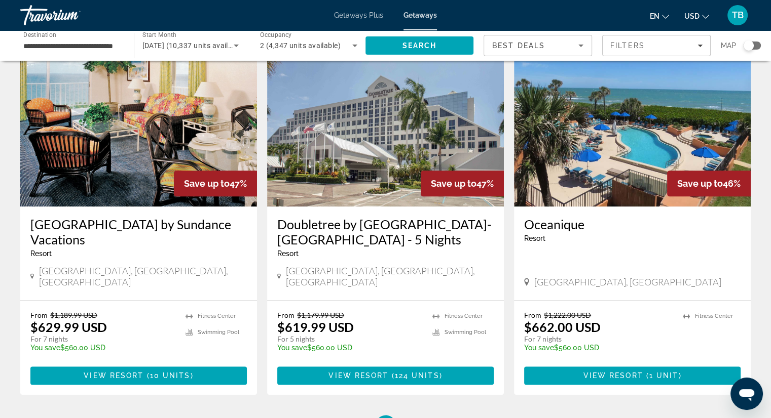
scroll to position [1063, 0]
